Goal: Find specific page/section: Find specific page/section

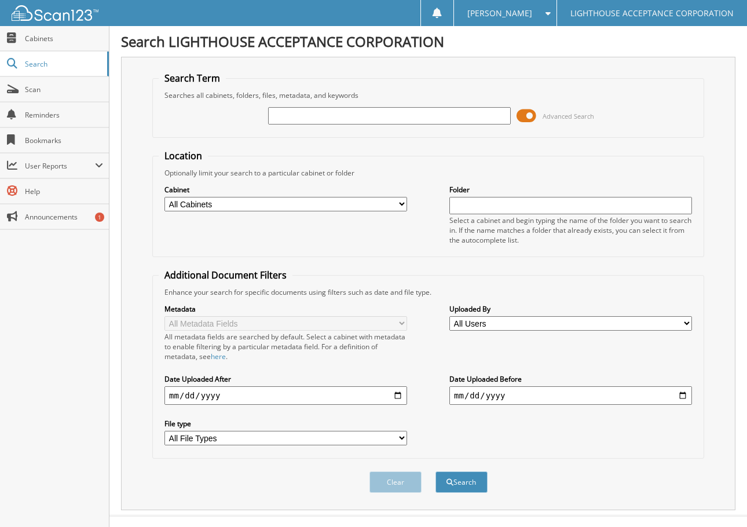
click at [526, 116] on span at bounding box center [526, 115] width 20 height 17
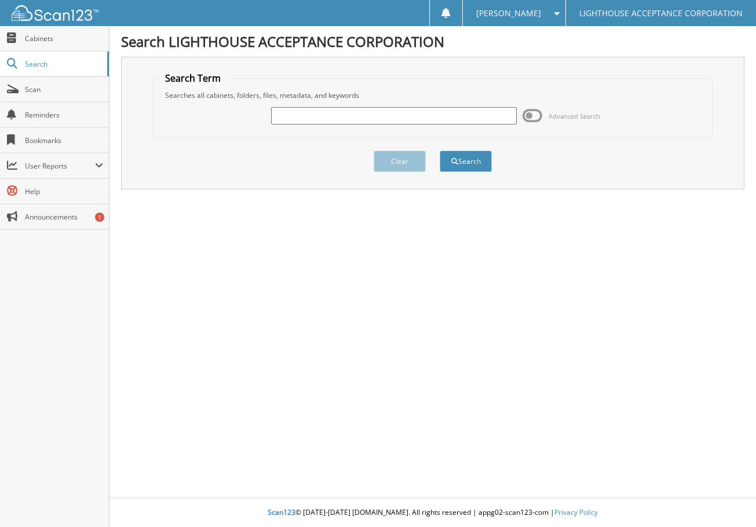
click at [404, 121] on input "text" at bounding box center [394, 115] width 246 height 17
type input "8770"
click at [439, 151] on button "Search" at bounding box center [465, 161] width 52 height 21
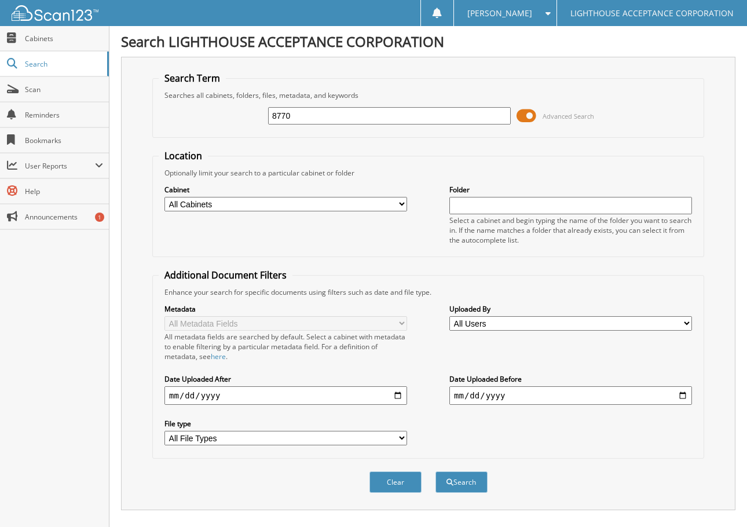
click at [523, 115] on span at bounding box center [526, 115] width 20 height 17
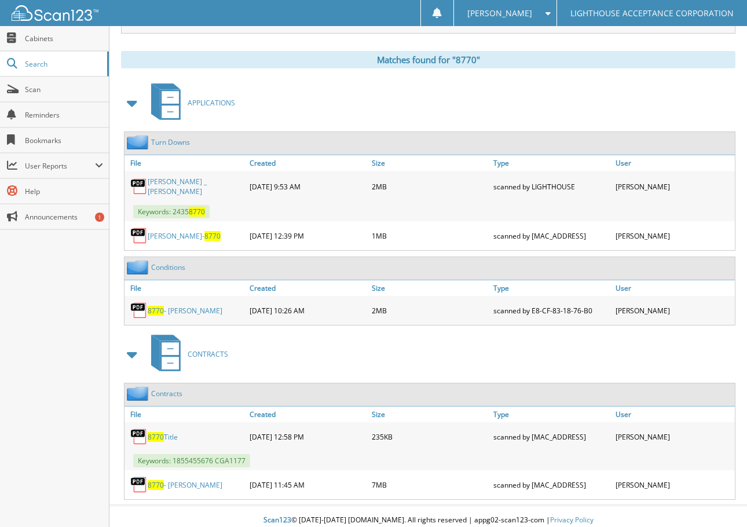
scroll to position [161, 0]
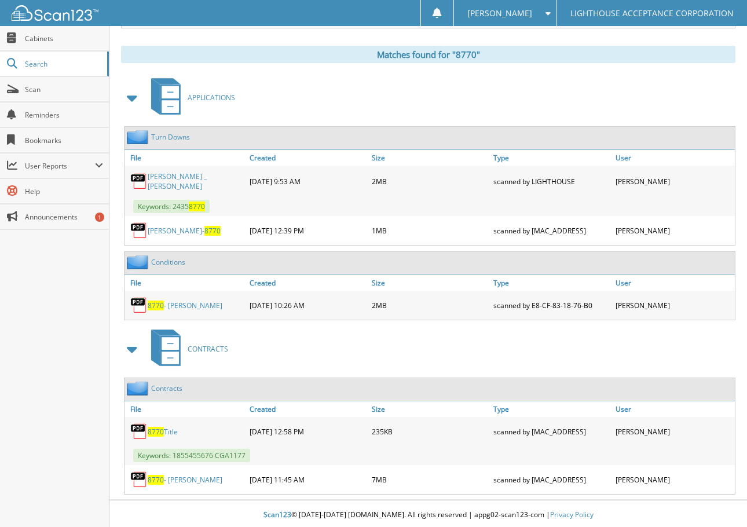
click at [210, 478] on link "8770 - [PERSON_NAME]" at bounding box center [185, 480] width 75 height 10
click at [207, 479] on link "8770 - [PERSON_NAME]" at bounding box center [185, 480] width 75 height 10
click at [179, 431] on div "8770 Title" at bounding box center [185, 431] width 122 height 23
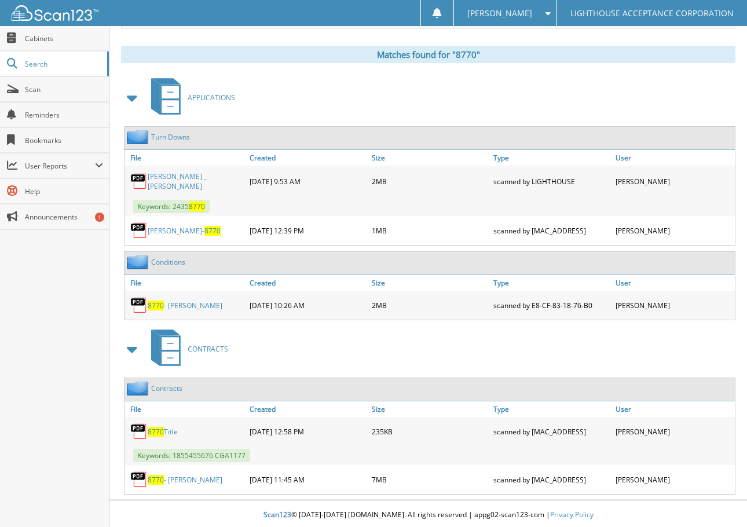
click at [173, 428] on link "8770 Title" at bounding box center [163, 432] width 30 height 10
